Goal: Task Accomplishment & Management: Manage account settings

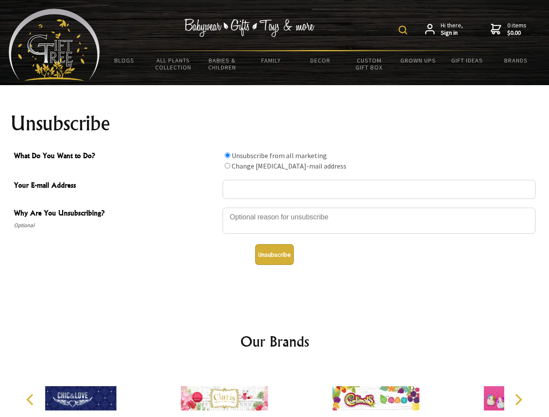
click at [404, 30] on img at bounding box center [403, 30] width 9 height 9
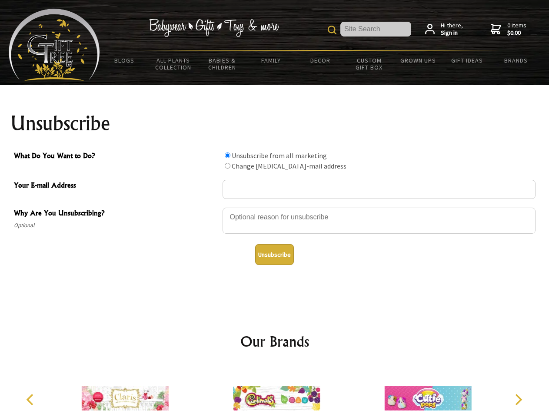
click at [275, 207] on div at bounding box center [379, 222] width 313 height 30
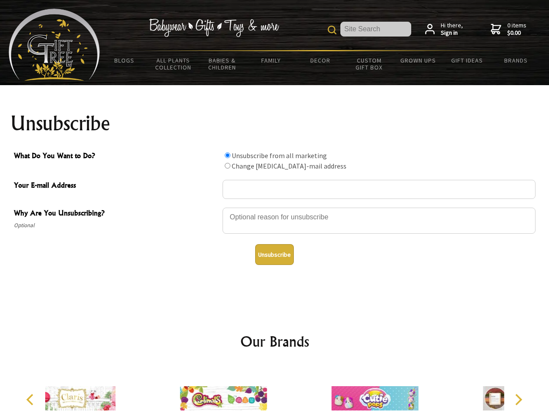
click at [227, 155] on input "What Do You Want to Do?" at bounding box center [228, 156] width 6 height 6
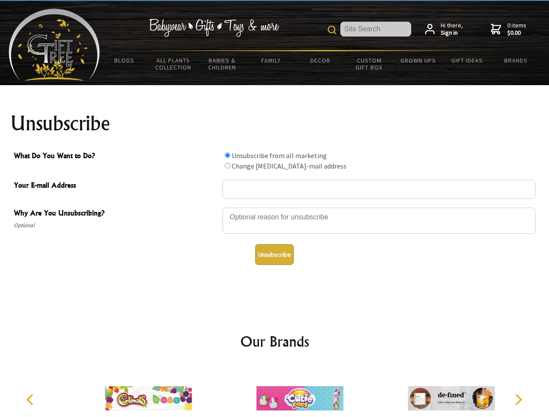
click at [227, 166] on input "What Do You Want to Do?" at bounding box center [228, 166] width 6 height 6
radio input "true"
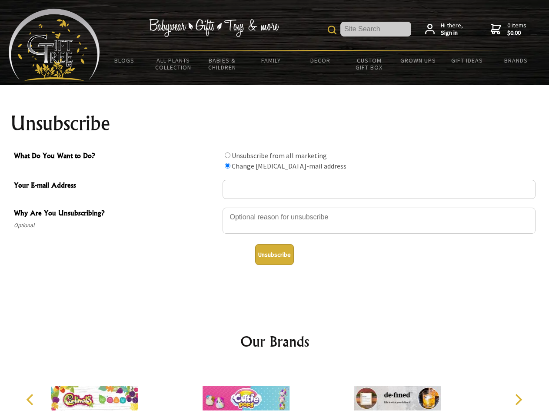
click at [274, 255] on button "Unsubscribe" at bounding box center [274, 254] width 39 height 21
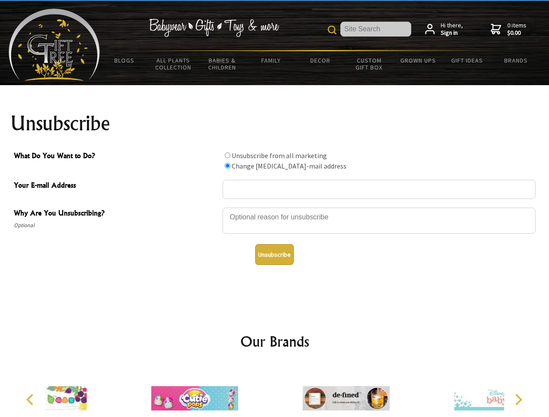
click at [275, 392] on div at bounding box center [345, 400] width 151 height 68
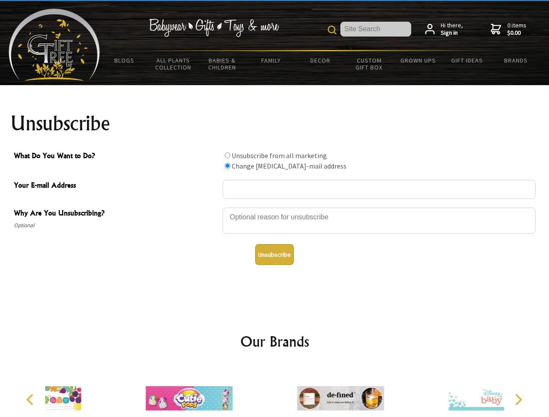
click at [31, 400] on icon "Previous" at bounding box center [30, 399] width 11 height 11
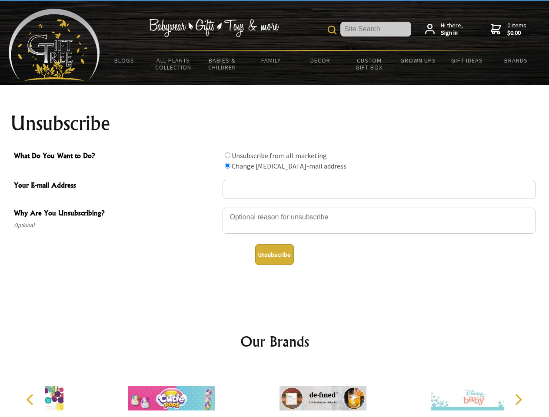
click at [518, 400] on icon "Next" at bounding box center [517, 399] width 11 height 11
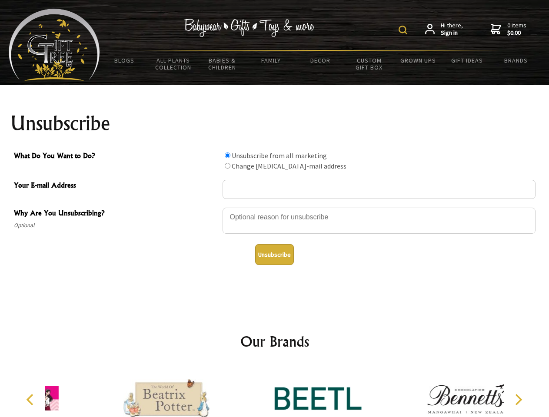
click at [404, 30] on img at bounding box center [403, 30] width 9 height 9
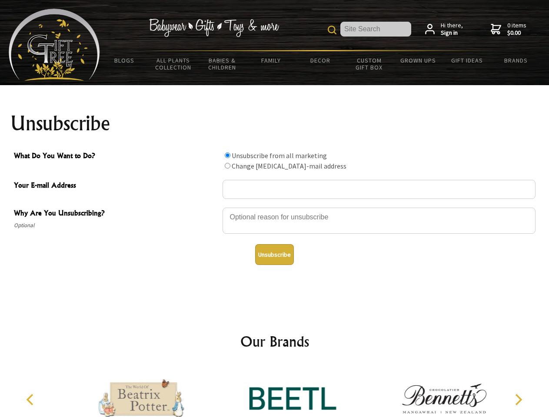
click at [275, 207] on div at bounding box center [379, 222] width 313 height 30
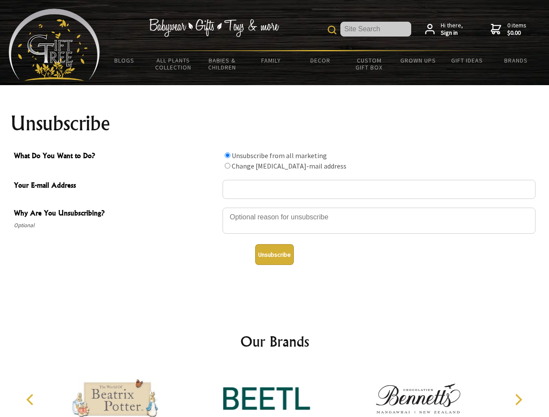
click at [227, 155] on input "What Do You Want to Do?" at bounding box center [228, 156] width 6 height 6
click at [227, 166] on input "What Do You Want to Do?" at bounding box center [228, 166] width 6 height 6
radio input "true"
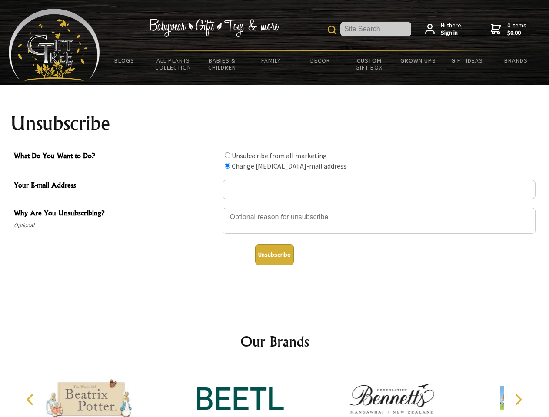
click at [274, 255] on button "Unsubscribe" at bounding box center [274, 254] width 39 height 21
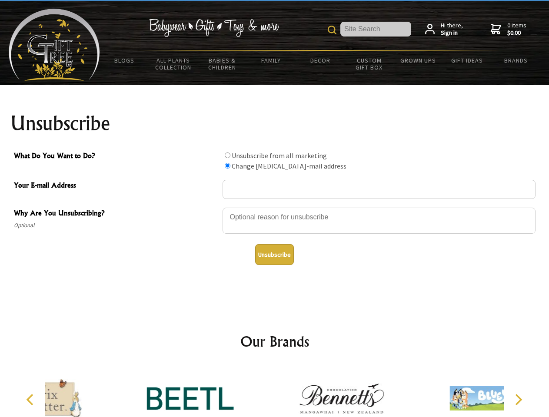
click at [31, 400] on icon "Previous" at bounding box center [30, 399] width 11 height 11
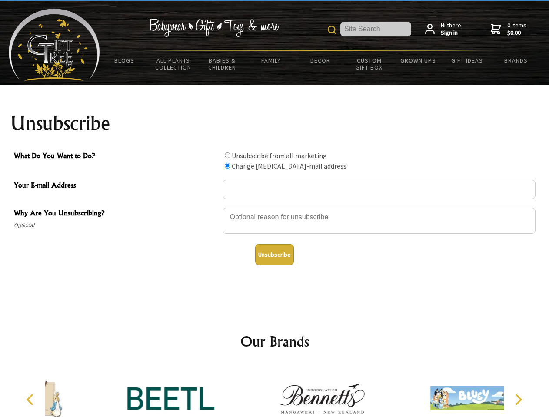
click at [518, 400] on icon "Next" at bounding box center [517, 399] width 11 height 11
